Goal: Task Accomplishment & Management: Use online tool/utility

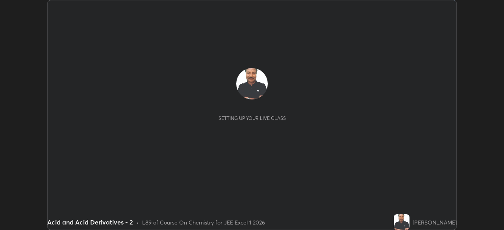
scroll to position [230, 503]
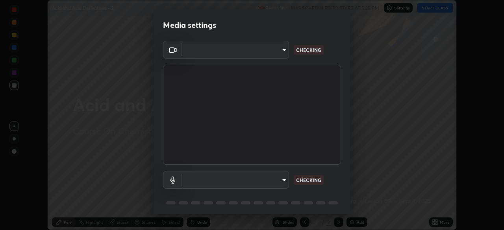
type input "5b0ce39d11be3a435715daab6ad7fa25508616855f5d18a60cdf0faa8df0ce2b"
type input "a1042adff76ea4b5505a52ff3a0232de4086f7e529f4609d60403d5288817579"
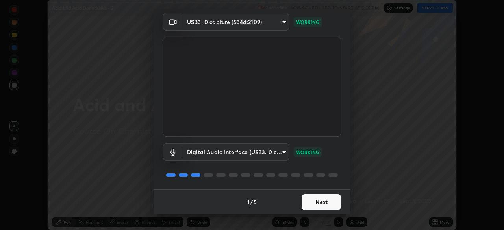
click at [318, 205] on button "Next" at bounding box center [320, 202] width 39 height 16
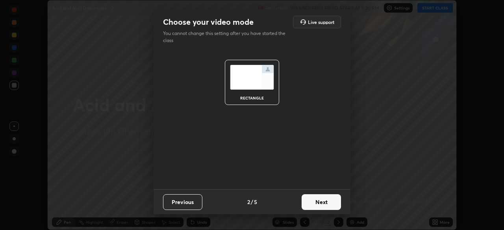
scroll to position [0, 0]
click at [316, 205] on button "Next" at bounding box center [320, 202] width 39 height 16
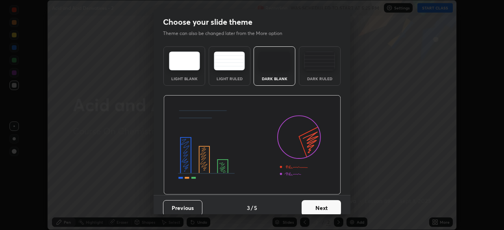
click at [320, 205] on button "Next" at bounding box center [320, 208] width 39 height 16
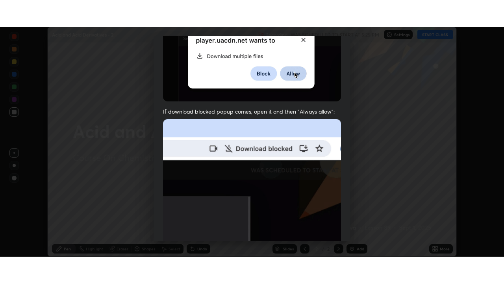
scroll to position [189, 0]
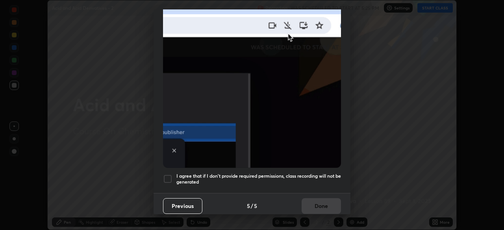
click at [167, 177] on div at bounding box center [167, 178] width 9 height 9
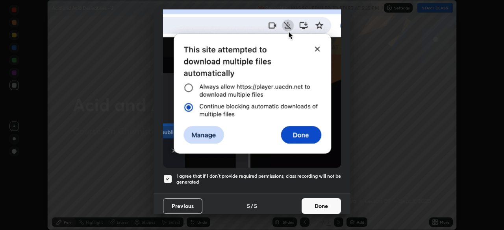
click at [311, 203] on button "Done" at bounding box center [320, 206] width 39 height 16
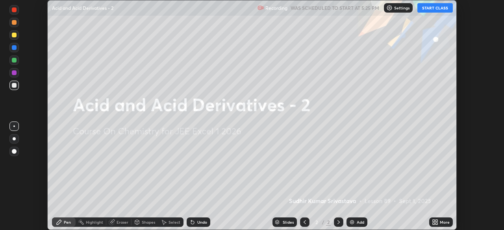
click at [427, 7] on button "START CLASS" at bounding box center [434, 7] width 35 height 9
click at [435, 222] on icon at bounding box center [435, 222] width 6 height 6
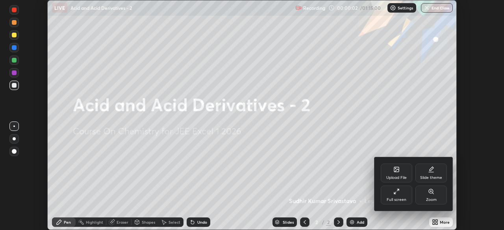
click at [395, 194] on icon at bounding box center [395, 193] width 2 height 2
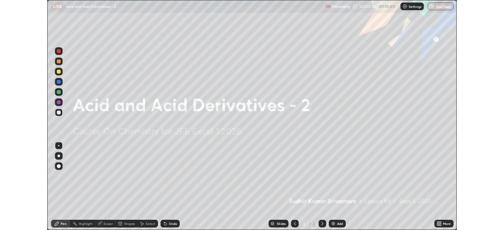
scroll to position [283, 504]
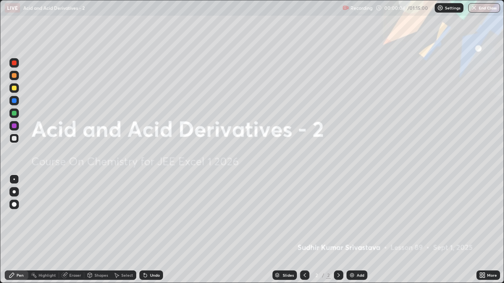
click at [357, 230] on div "Add" at bounding box center [360, 276] width 7 height 4
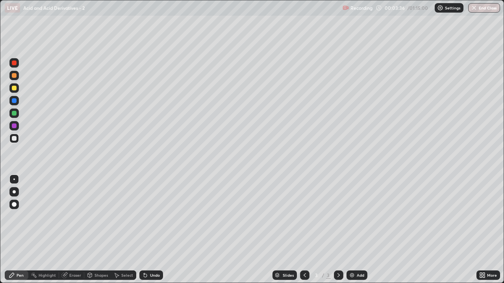
click at [358, 230] on div "Slides 3 / 3 Add" at bounding box center [319, 276] width 313 height 16
click at [364, 230] on div "Add" at bounding box center [356, 275] width 21 height 9
click at [353, 230] on img at bounding box center [352, 275] width 6 height 6
click at [77, 230] on div "Eraser" at bounding box center [75, 276] width 12 height 4
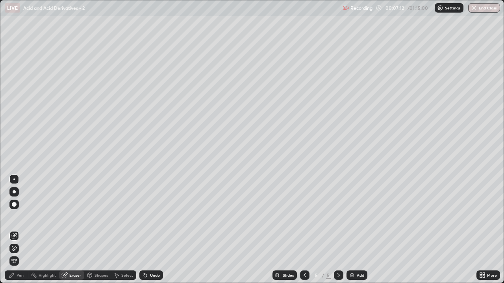
click at [22, 230] on div "Pen" at bounding box center [20, 276] width 7 height 4
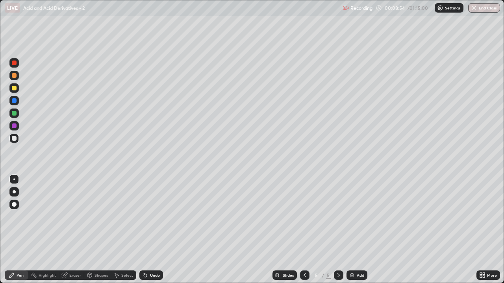
click at [75, 230] on div "Eraser" at bounding box center [75, 276] width 12 height 4
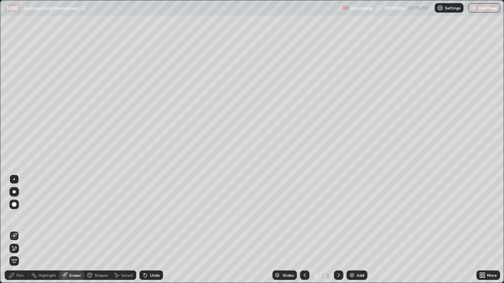
click at [25, 230] on div "Pen" at bounding box center [17, 275] width 24 height 9
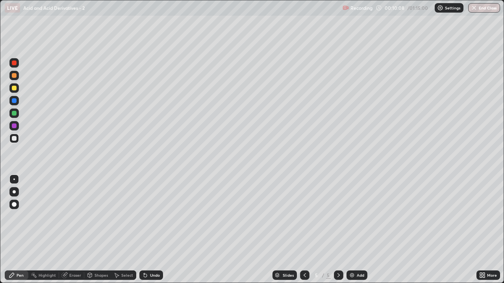
click at [358, 230] on div "Add" at bounding box center [360, 276] width 7 height 4
click at [76, 230] on div "Eraser" at bounding box center [71, 275] width 25 height 9
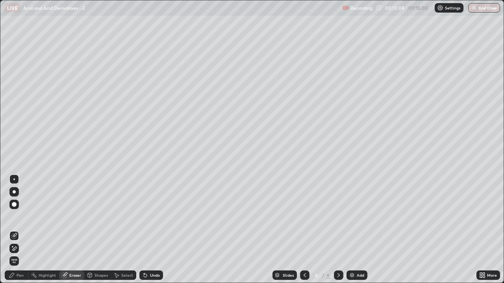
click at [359, 230] on div "Add" at bounding box center [360, 276] width 7 height 4
click at [20, 230] on div "Pen" at bounding box center [20, 276] width 7 height 4
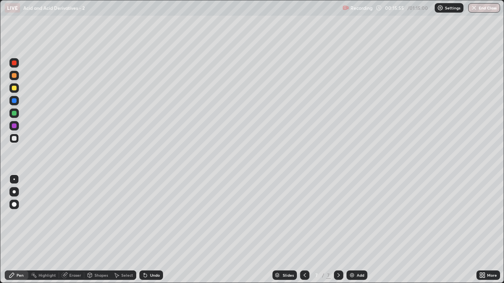
click at [76, 230] on div "Eraser" at bounding box center [75, 276] width 12 height 4
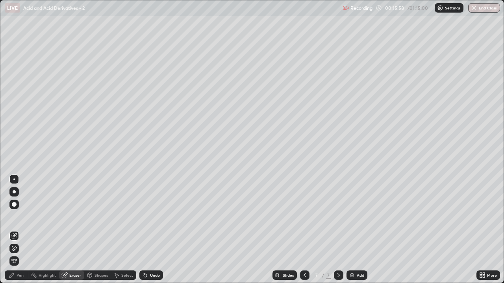
click at [20, 230] on div "Pen" at bounding box center [20, 276] width 7 height 4
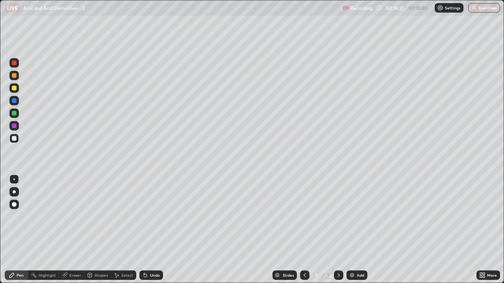
click at [337, 230] on icon at bounding box center [338, 275] width 6 height 6
click at [357, 230] on div "Add" at bounding box center [360, 276] width 7 height 4
click at [75, 230] on div "Eraser" at bounding box center [75, 276] width 12 height 4
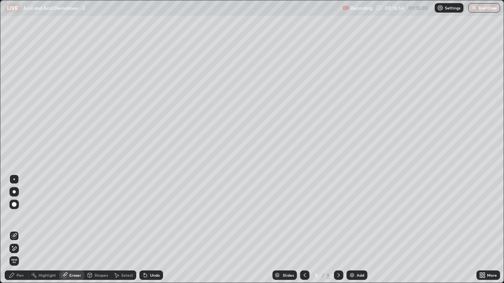
click at [23, 230] on div "Pen" at bounding box center [20, 276] width 7 height 4
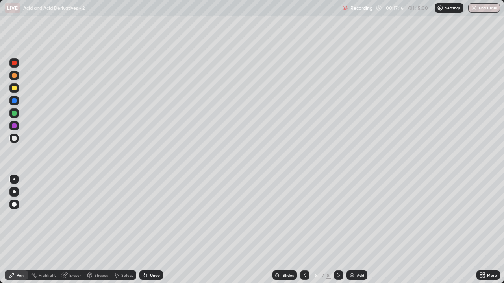
click at [78, 230] on div "Eraser" at bounding box center [75, 276] width 12 height 4
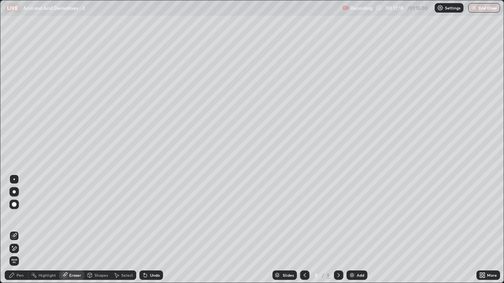
click at [20, 230] on div "Pen" at bounding box center [20, 276] width 7 height 4
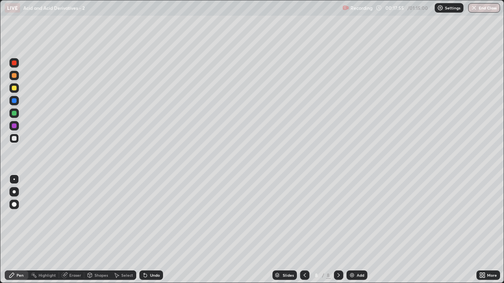
click at [74, 230] on div "Eraser" at bounding box center [75, 276] width 12 height 4
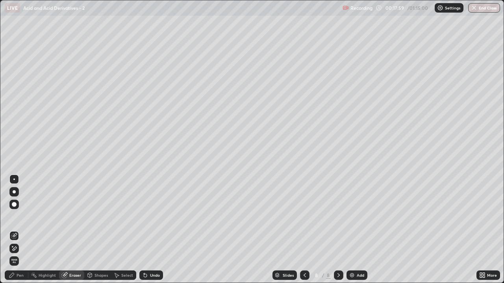
click at [19, 230] on div "Pen" at bounding box center [20, 276] width 7 height 4
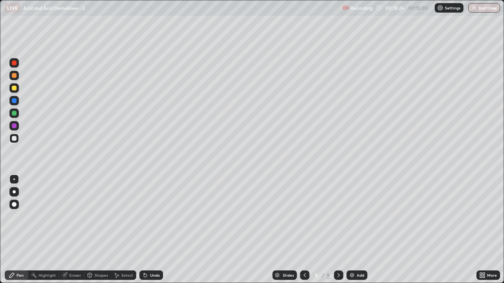
click at [305, 230] on icon at bounding box center [304, 275] width 6 height 6
click at [337, 230] on div at bounding box center [338, 276] width 9 height 16
click at [301, 230] on icon at bounding box center [304, 275] width 6 height 6
click at [337, 230] on icon at bounding box center [338, 275] width 6 height 6
click at [359, 230] on div "Add" at bounding box center [360, 276] width 7 height 4
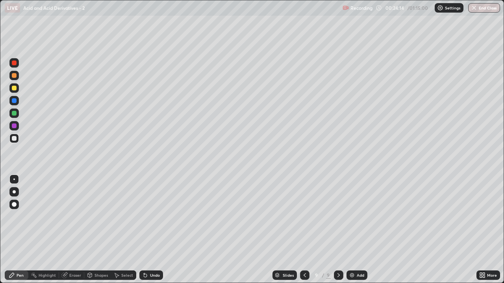
click at [303, 230] on icon at bounding box center [304, 275] width 6 height 6
click at [337, 230] on icon at bounding box center [338, 275] width 6 height 6
click at [359, 230] on div "Add" at bounding box center [360, 276] width 7 height 4
click at [72, 230] on div "Eraser" at bounding box center [75, 276] width 12 height 4
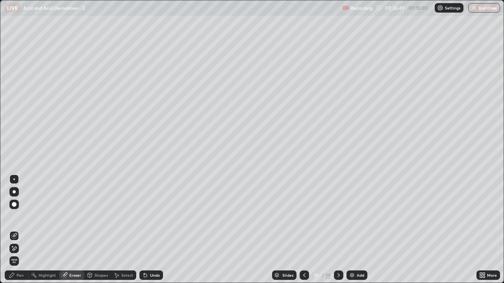
click at [21, 230] on div "Pen" at bounding box center [20, 276] width 7 height 4
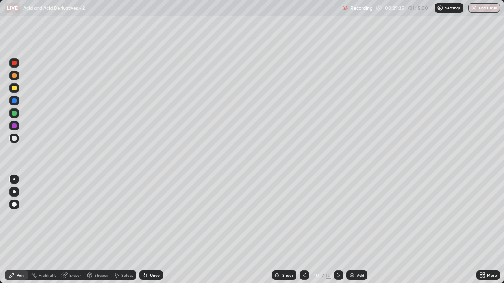
click at [359, 230] on div "Add" at bounding box center [360, 276] width 7 height 4
click at [358, 230] on div "Add" at bounding box center [356, 275] width 21 height 9
click at [78, 230] on div "Eraser" at bounding box center [71, 275] width 25 height 9
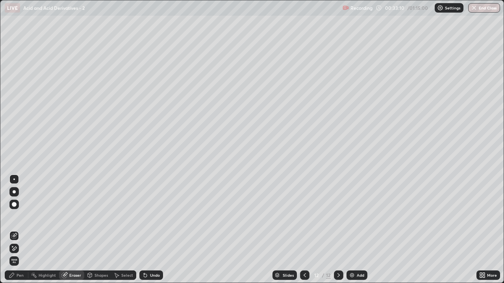
click at [17, 230] on div "Pen" at bounding box center [17, 275] width 24 height 9
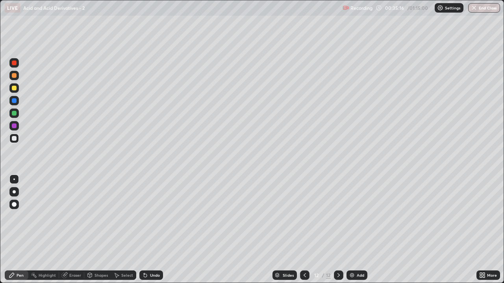
click at [358, 230] on div "Add" at bounding box center [360, 276] width 7 height 4
click at [74, 230] on div "Eraser" at bounding box center [75, 276] width 12 height 4
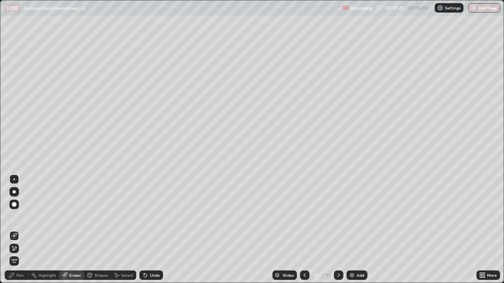
click at [26, 230] on div "Pen" at bounding box center [17, 275] width 24 height 9
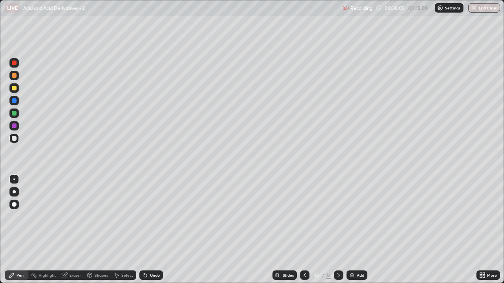
click at [74, 230] on div "Eraser" at bounding box center [75, 276] width 12 height 4
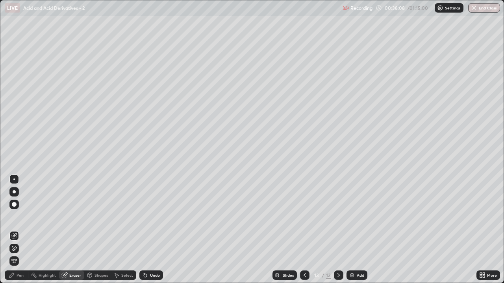
click at [76, 230] on div "Eraser" at bounding box center [75, 276] width 12 height 4
click at [21, 230] on div "Pen" at bounding box center [20, 276] width 7 height 4
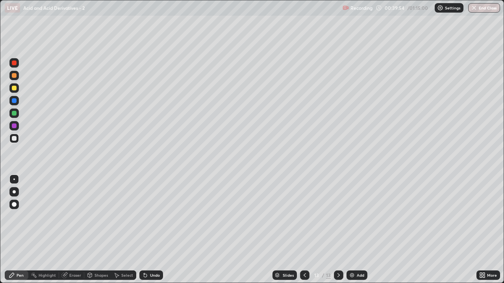
click at [359, 230] on div "Add" at bounding box center [360, 276] width 7 height 4
click at [76, 230] on div "Eraser" at bounding box center [71, 275] width 25 height 9
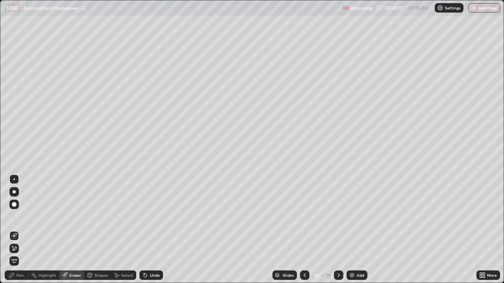
click at [21, 230] on div "Pen" at bounding box center [20, 276] width 7 height 4
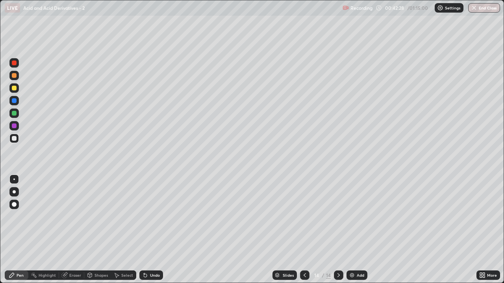
click at [307, 230] on icon at bounding box center [304, 275] width 6 height 6
click at [306, 230] on icon at bounding box center [304, 275] width 6 height 6
click at [305, 230] on icon at bounding box center [304, 275] width 6 height 6
click at [303, 230] on icon at bounding box center [304, 275] width 6 height 6
click at [302, 230] on icon at bounding box center [304, 275] width 6 height 6
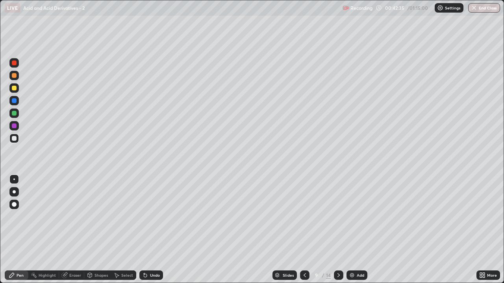
click at [303, 230] on icon at bounding box center [304, 275] width 6 height 6
click at [337, 230] on icon at bounding box center [338, 275] width 6 height 6
click at [340, 230] on icon at bounding box center [338, 275] width 6 height 6
click at [342, 230] on div at bounding box center [338, 275] width 9 height 9
click at [338, 230] on icon at bounding box center [338, 275] width 6 height 6
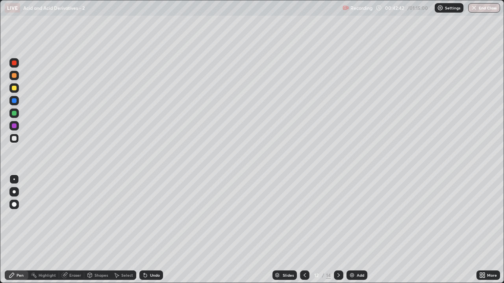
click at [340, 230] on icon at bounding box center [338, 275] width 6 height 6
click at [339, 230] on icon at bounding box center [338, 275] width 6 height 6
click at [340, 230] on icon at bounding box center [338, 275] width 6 height 6
click at [338, 230] on icon at bounding box center [338, 276] width 2 height 4
click at [359, 230] on div "Add" at bounding box center [360, 276] width 7 height 4
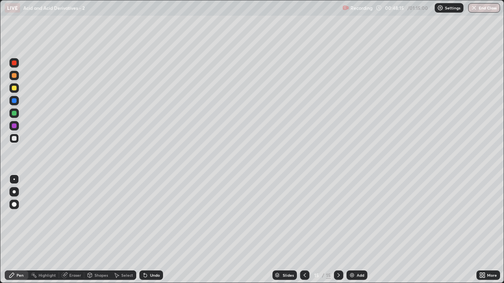
click at [301, 230] on icon at bounding box center [304, 275] width 6 height 6
click at [307, 230] on div at bounding box center [304, 275] width 9 height 9
click at [304, 230] on icon at bounding box center [304, 275] width 6 height 6
click at [303, 230] on div at bounding box center [304, 276] width 9 height 16
click at [339, 230] on icon at bounding box center [338, 275] width 6 height 6
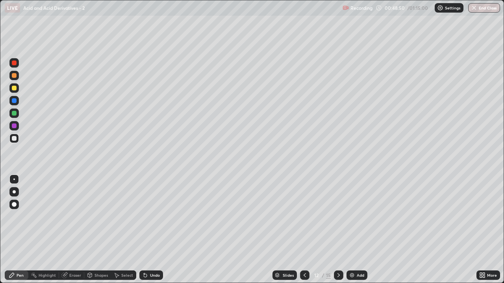
click at [338, 230] on div at bounding box center [338, 275] width 9 height 9
click at [340, 230] on div at bounding box center [338, 275] width 9 height 9
click at [339, 230] on div at bounding box center [338, 276] width 9 height 16
click at [339, 230] on div at bounding box center [338, 275] width 9 height 9
click at [359, 230] on div "Add" at bounding box center [356, 275] width 21 height 9
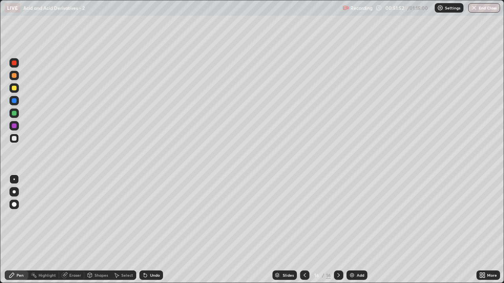
click at [337, 230] on icon at bounding box center [338, 275] width 6 height 6
click at [358, 230] on div "Add" at bounding box center [356, 275] width 21 height 9
click at [358, 230] on div "Add" at bounding box center [360, 276] width 7 height 4
click at [79, 230] on div "Eraser" at bounding box center [75, 276] width 12 height 4
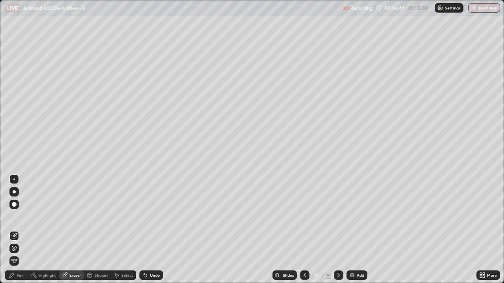
click at [20, 230] on div "Pen" at bounding box center [17, 275] width 24 height 9
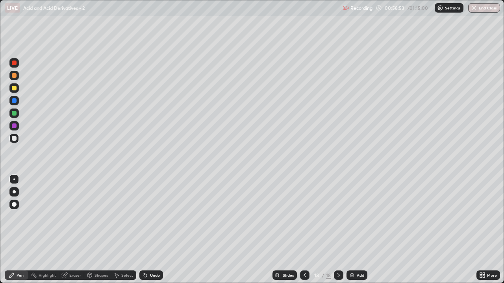
click at [359, 230] on div "Add" at bounding box center [360, 276] width 7 height 4
click at [358, 230] on div "Add" at bounding box center [360, 276] width 7 height 4
click at [77, 230] on div "Eraser" at bounding box center [75, 276] width 12 height 4
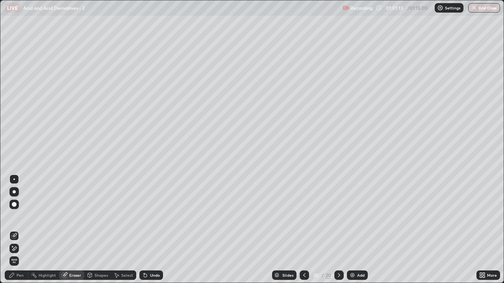
click at [21, 230] on div "Pen" at bounding box center [17, 275] width 24 height 9
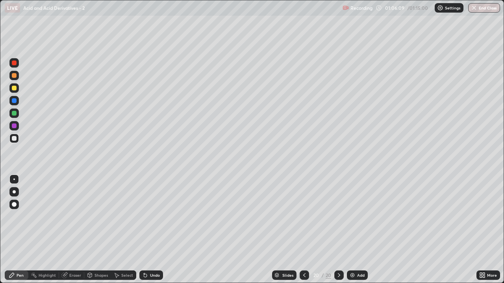
click at [358, 230] on div "Add" at bounding box center [360, 276] width 7 height 4
click at [77, 230] on div "Eraser" at bounding box center [75, 276] width 12 height 4
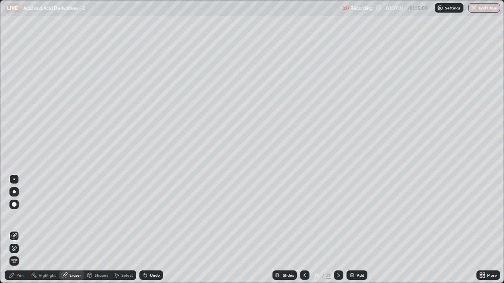
click at [22, 230] on div "Pen" at bounding box center [20, 276] width 7 height 4
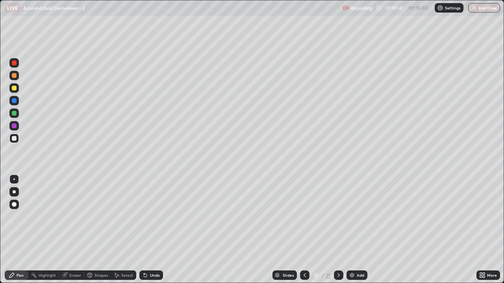
click at [73, 230] on div "Eraser" at bounding box center [75, 276] width 12 height 4
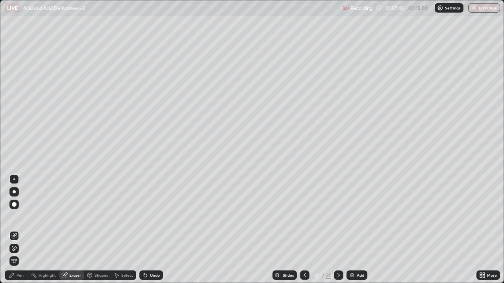
click at [24, 230] on div "Pen" at bounding box center [17, 275] width 24 height 9
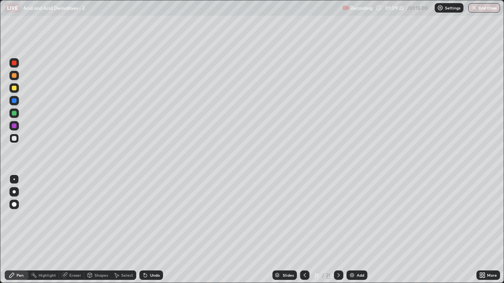
click at [359, 230] on div "Add" at bounding box center [360, 276] width 7 height 4
click at [76, 230] on div "Eraser" at bounding box center [71, 275] width 25 height 9
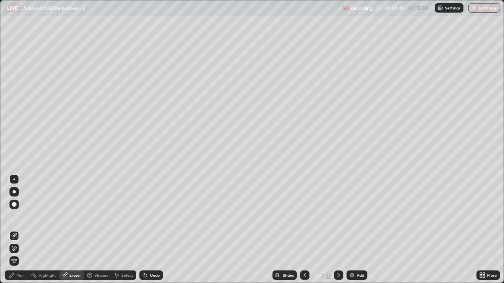
click at [21, 230] on div "Pen" at bounding box center [20, 276] width 7 height 4
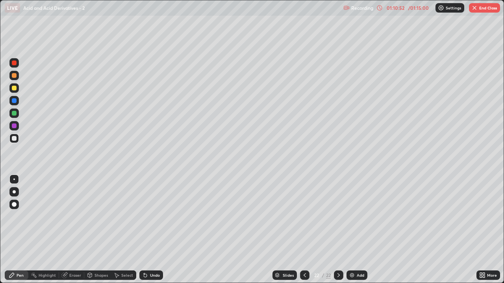
click at [483, 9] on button "End Class" at bounding box center [484, 7] width 31 height 9
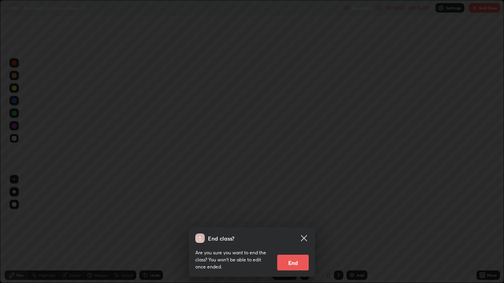
click at [295, 230] on button "End" at bounding box center [292, 263] width 31 height 16
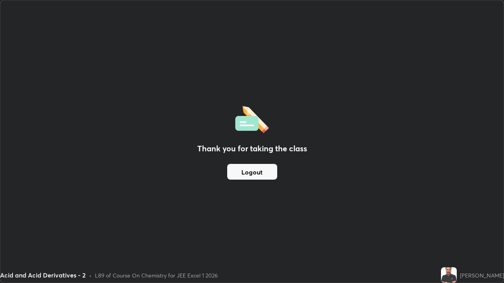
click at [253, 172] on button "Logout" at bounding box center [252, 172] width 50 height 16
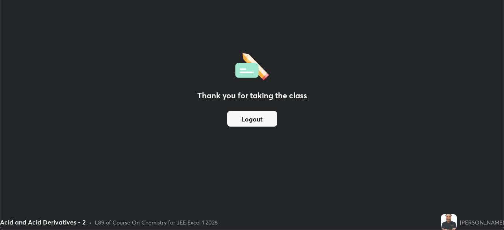
scroll to position [39127, 38853]
